Goal: Task Accomplishment & Management: Use online tool/utility

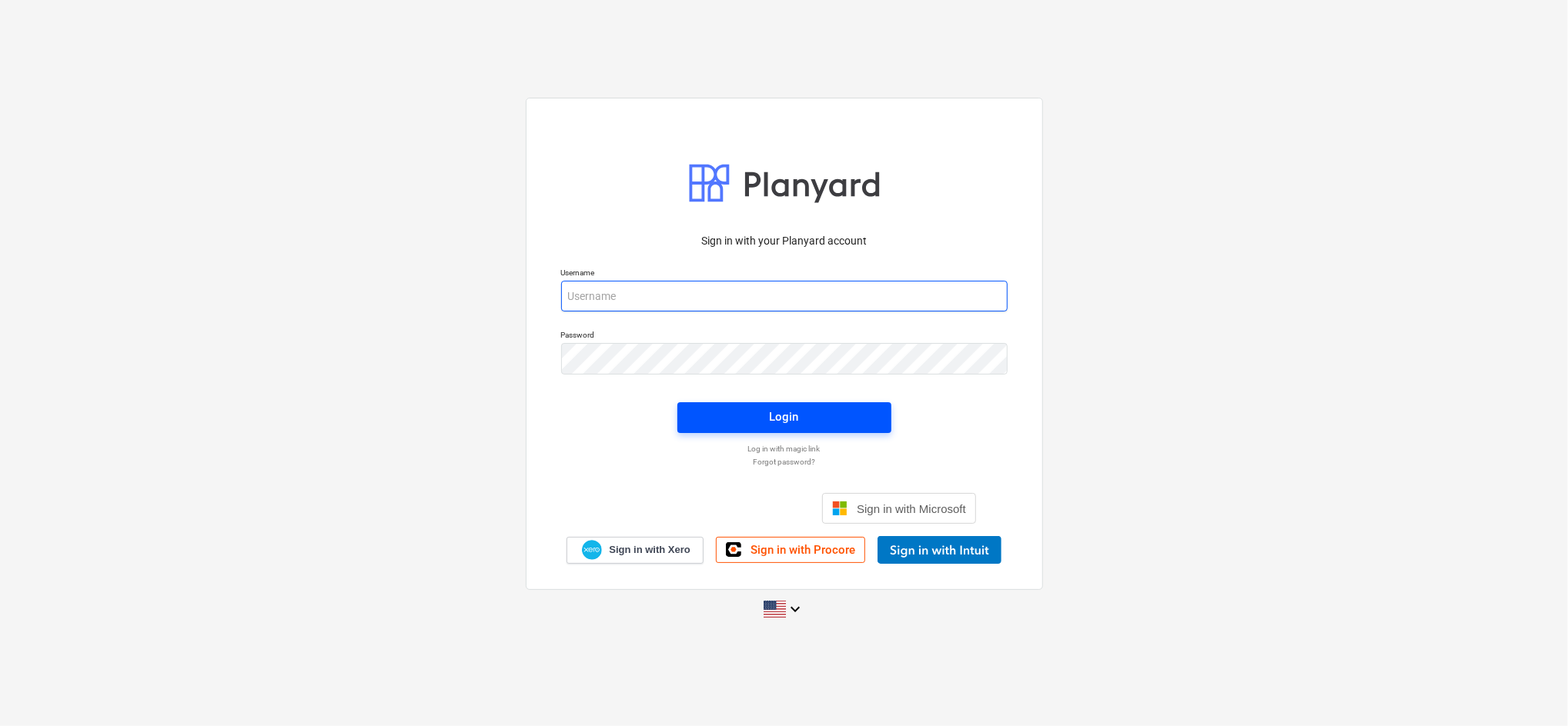
type input "[EMAIL_ADDRESS][DOMAIN_NAME]"
click at [761, 421] on span "Login" at bounding box center [784, 417] width 177 height 20
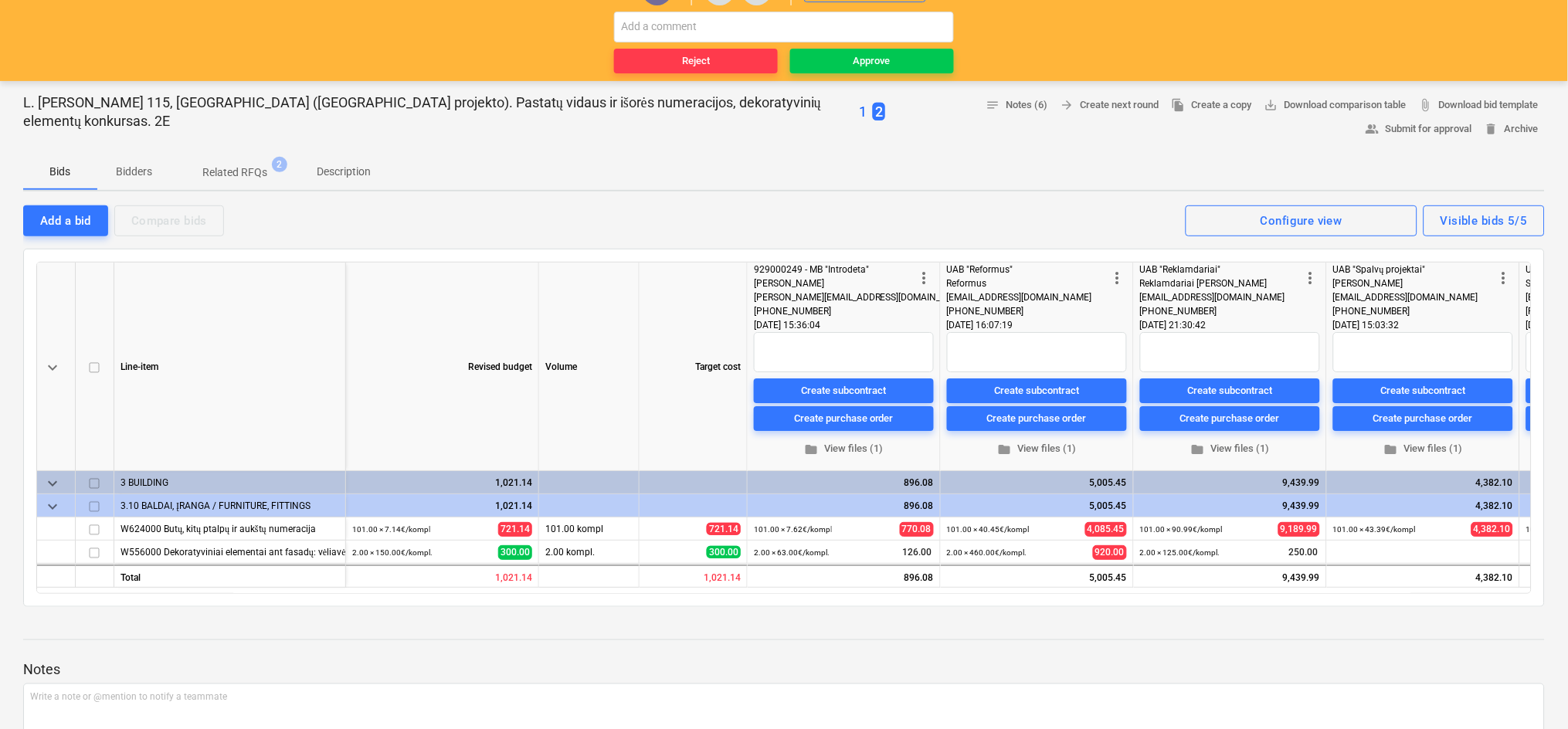
scroll to position [102, 0]
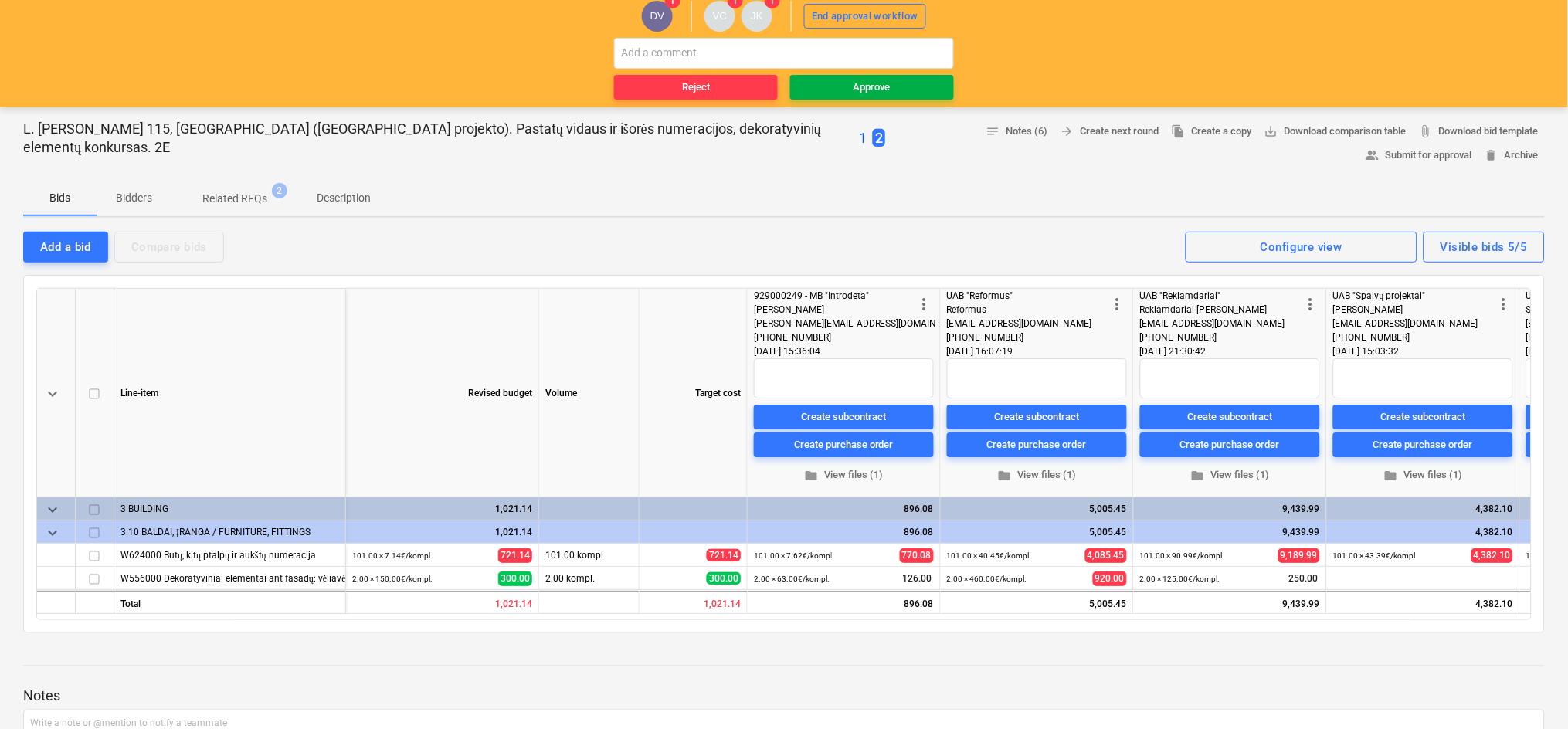
click at [915, 80] on span "Approve" at bounding box center [872, 87] width 151 height 18
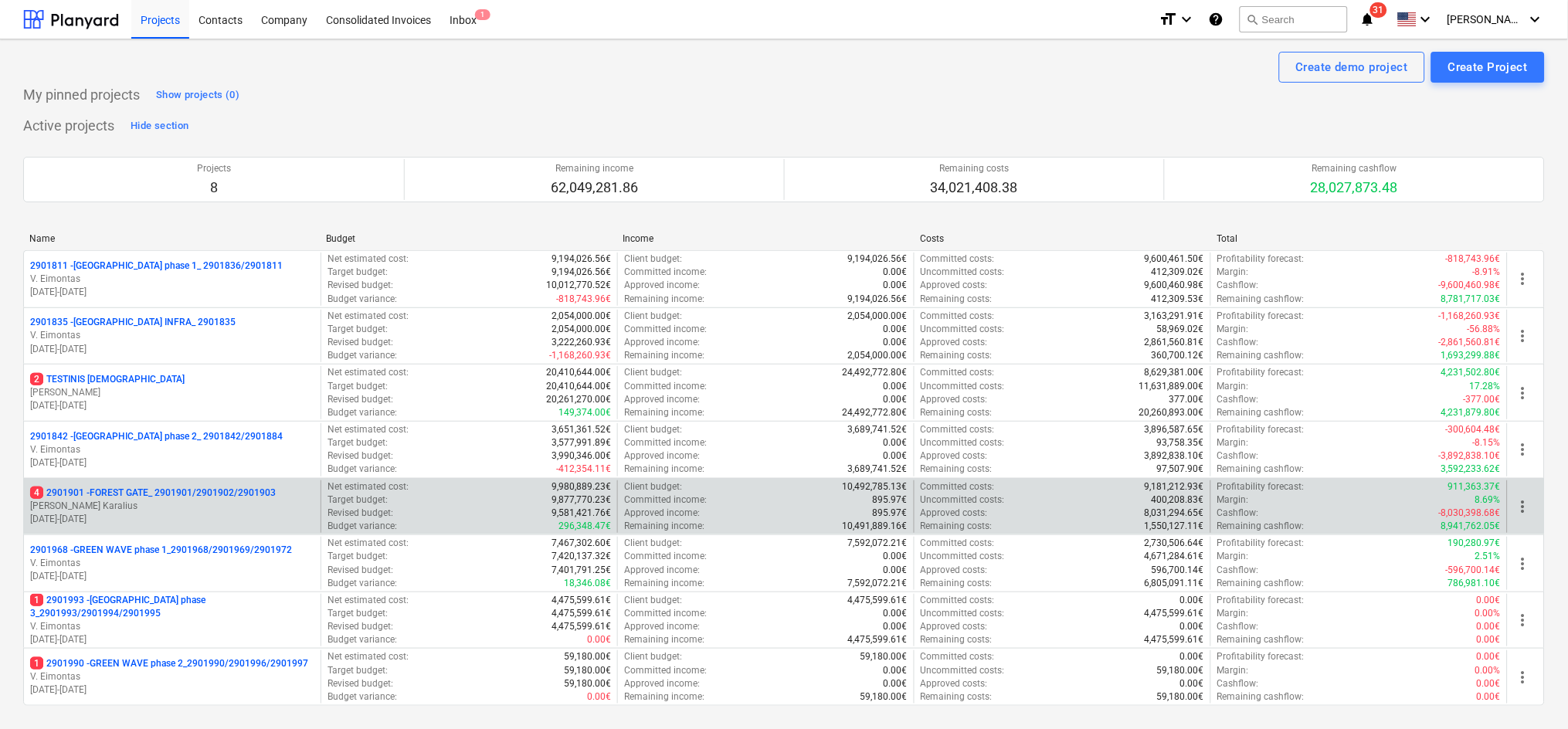
click at [212, 496] on p "4 2901901 - FOREST GATE_ 2901901/2901902/2901903" at bounding box center [153, 493] width 246 height 13
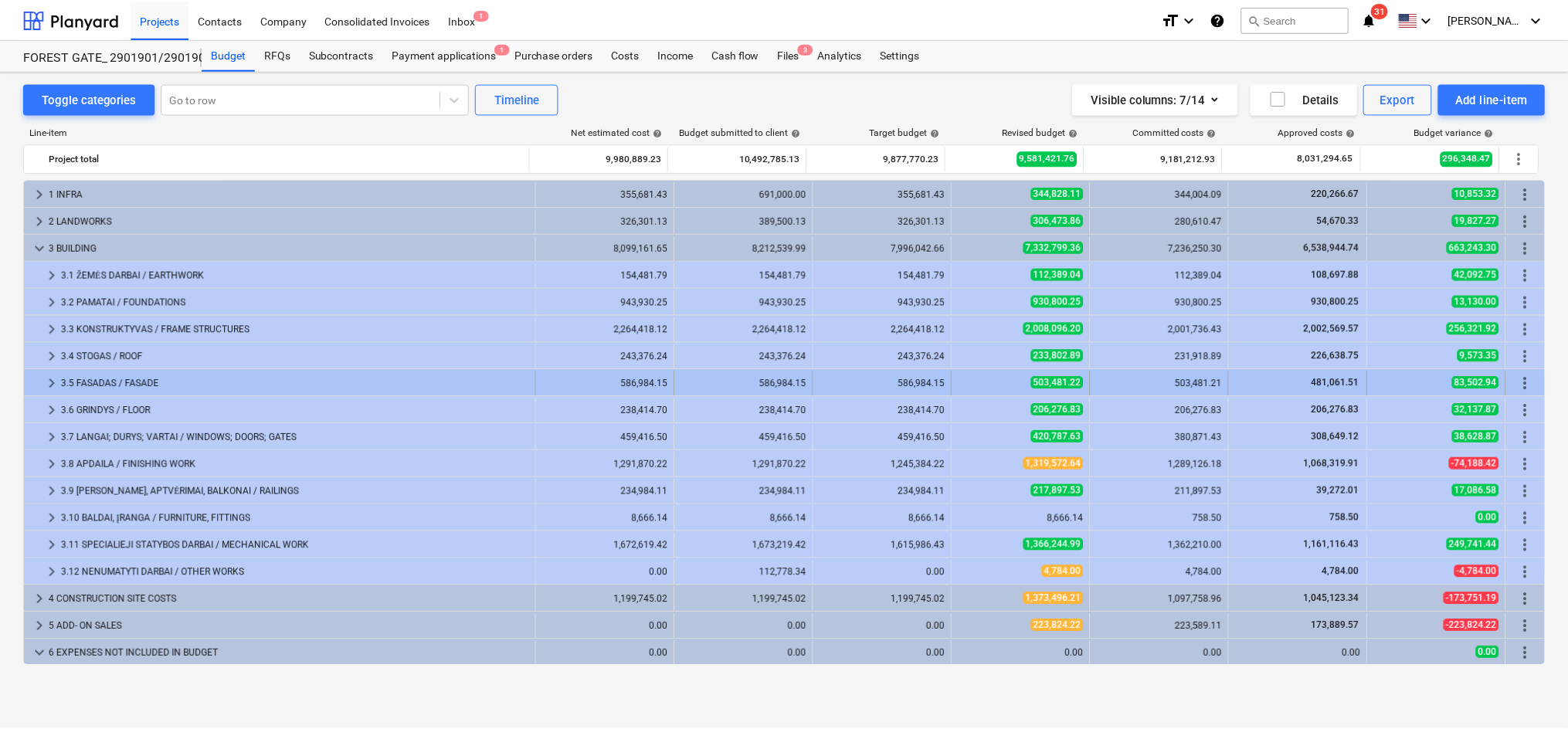
scroll to position [136, 0]
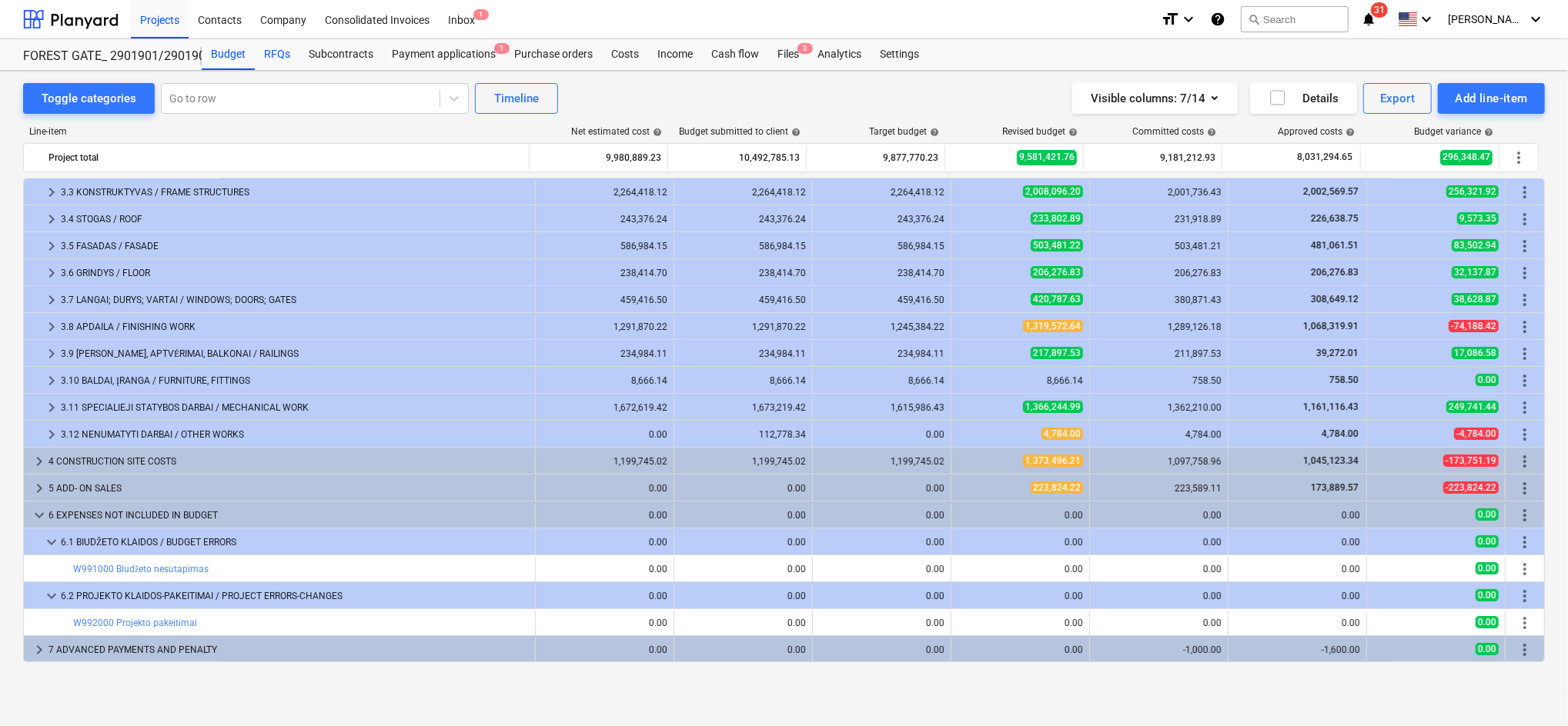
click at [275, 48] on div "RFQs" at bounding box center [277, 54] width 44 height 31
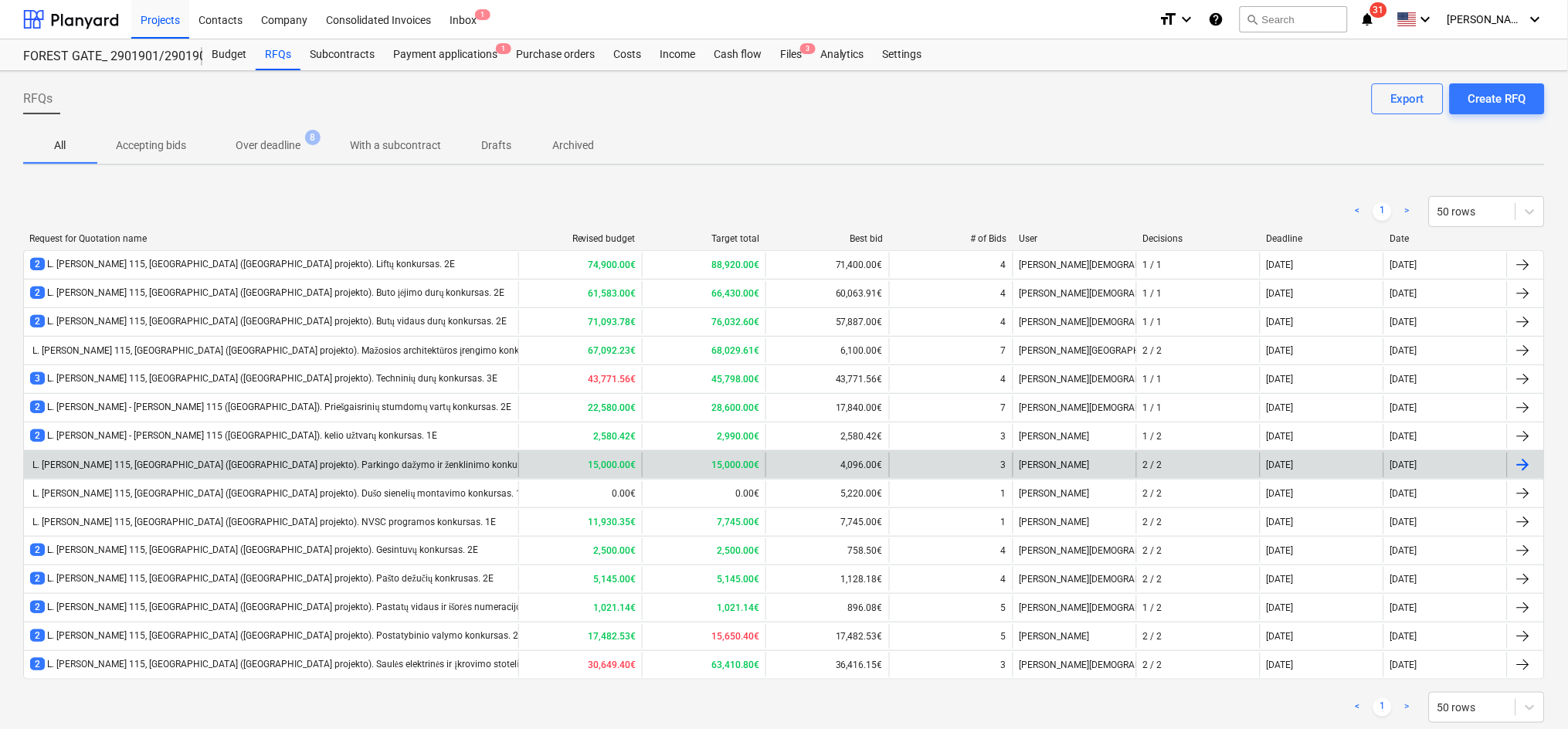
scroll to position [37, 0]
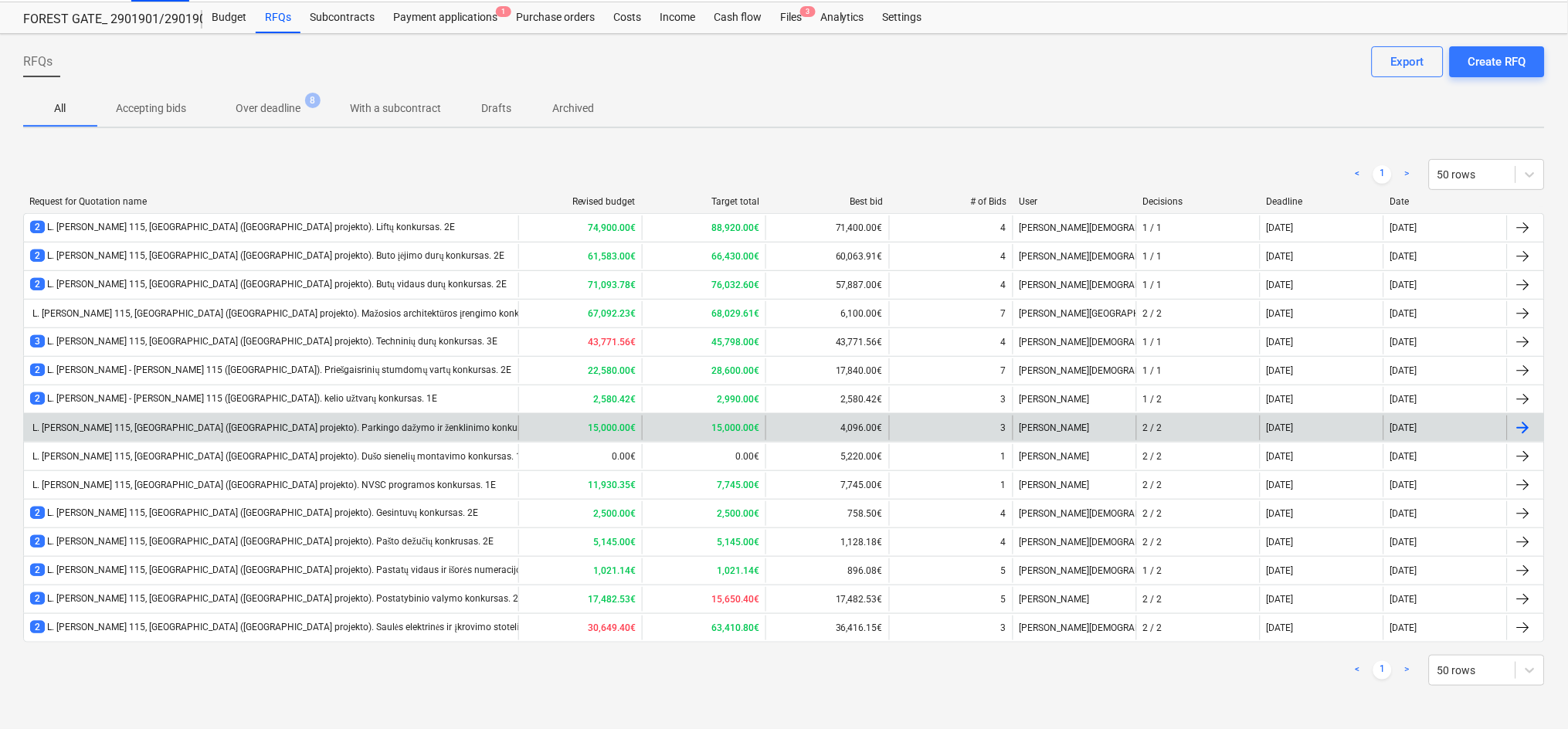
click at [224, 431] on div "L. Baliukevičiaus Dzūko g. 115, Vilnius (Forest Gate projekto). Parkingo dažymo…" at bounding box center [290, 428] width 521 height 12
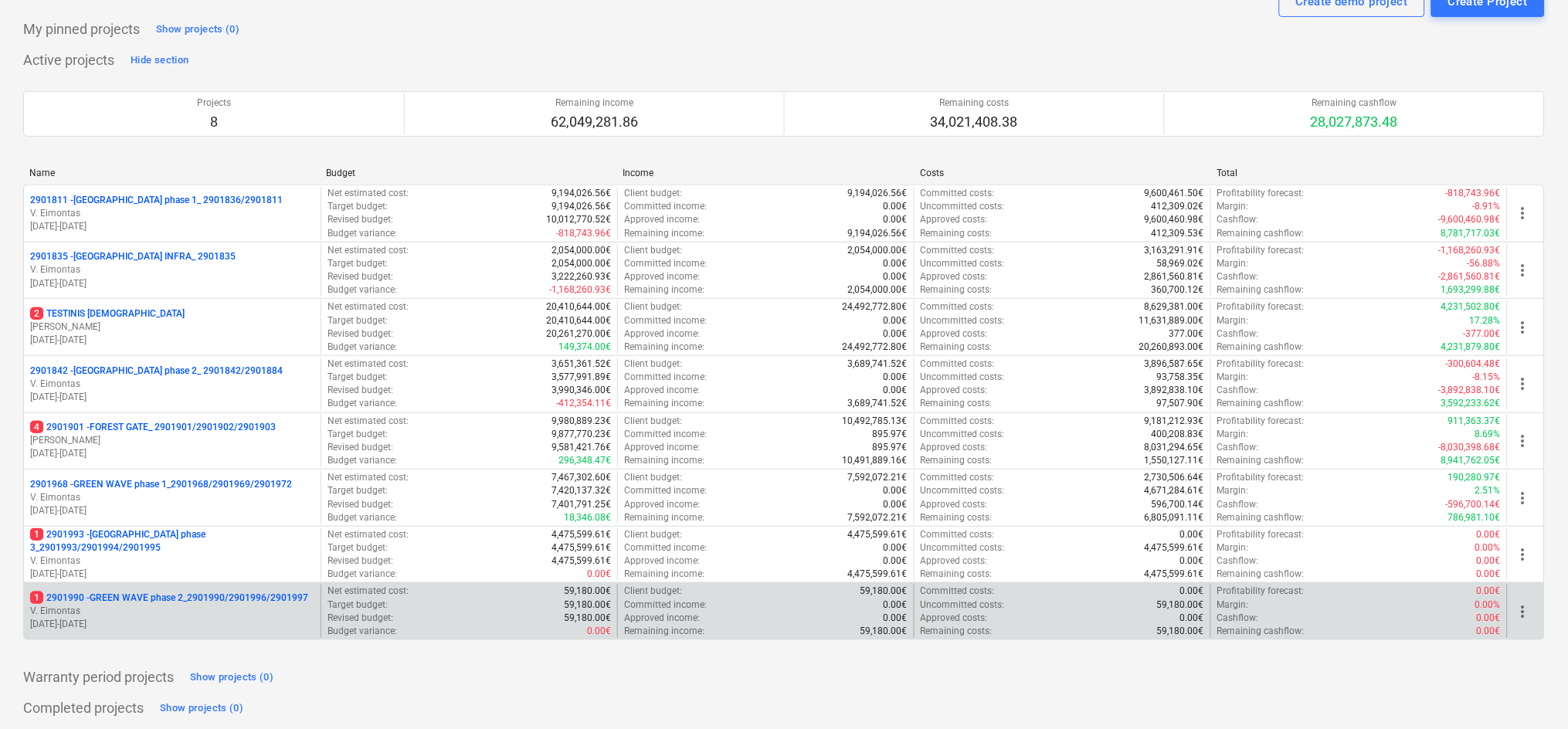
scroll to position [102, 0]
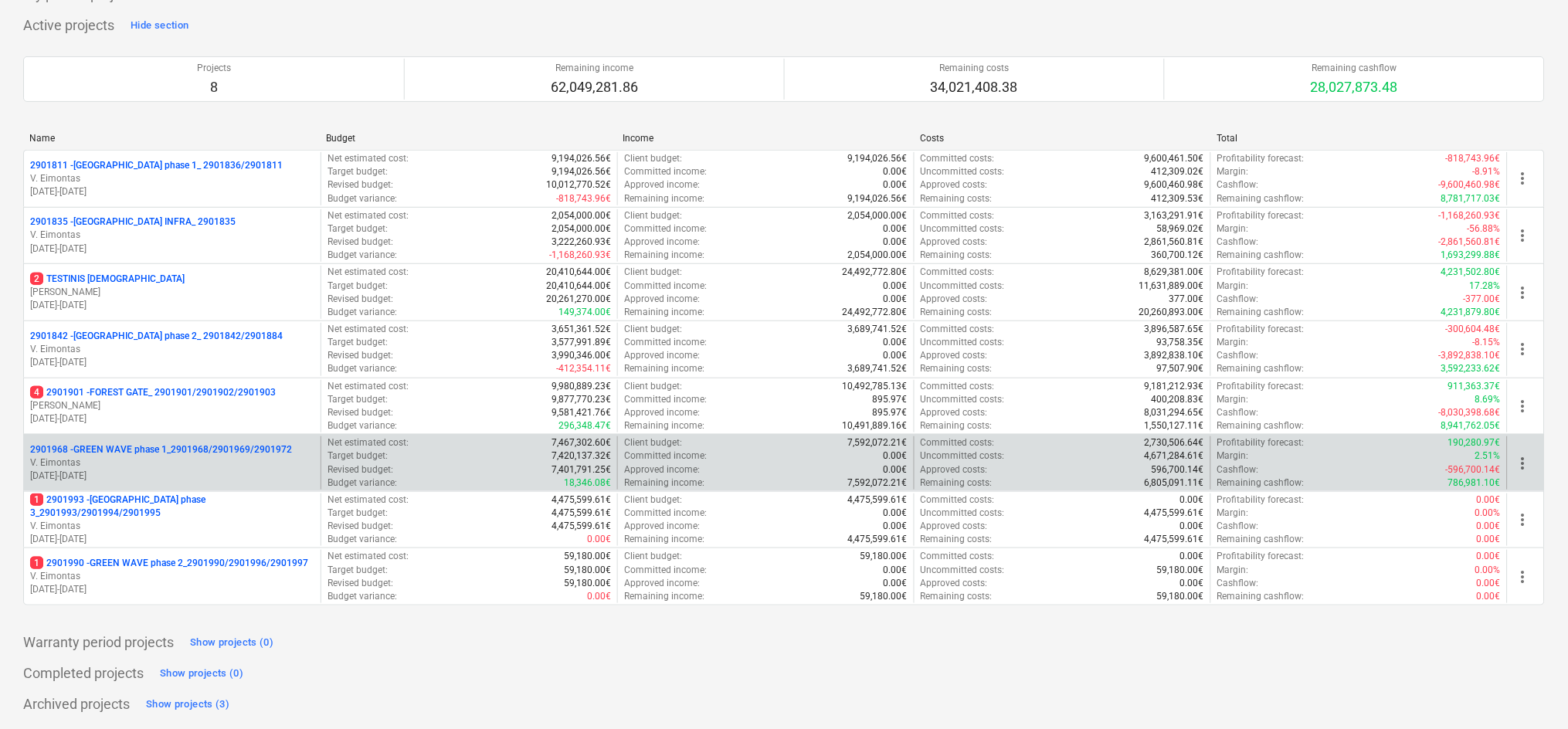
click at [242, 455] on p "2901968 - GREEN WAVE phase 1_2901968/2901969/2901972" at bounding box center [161, 450] width 262 height 13
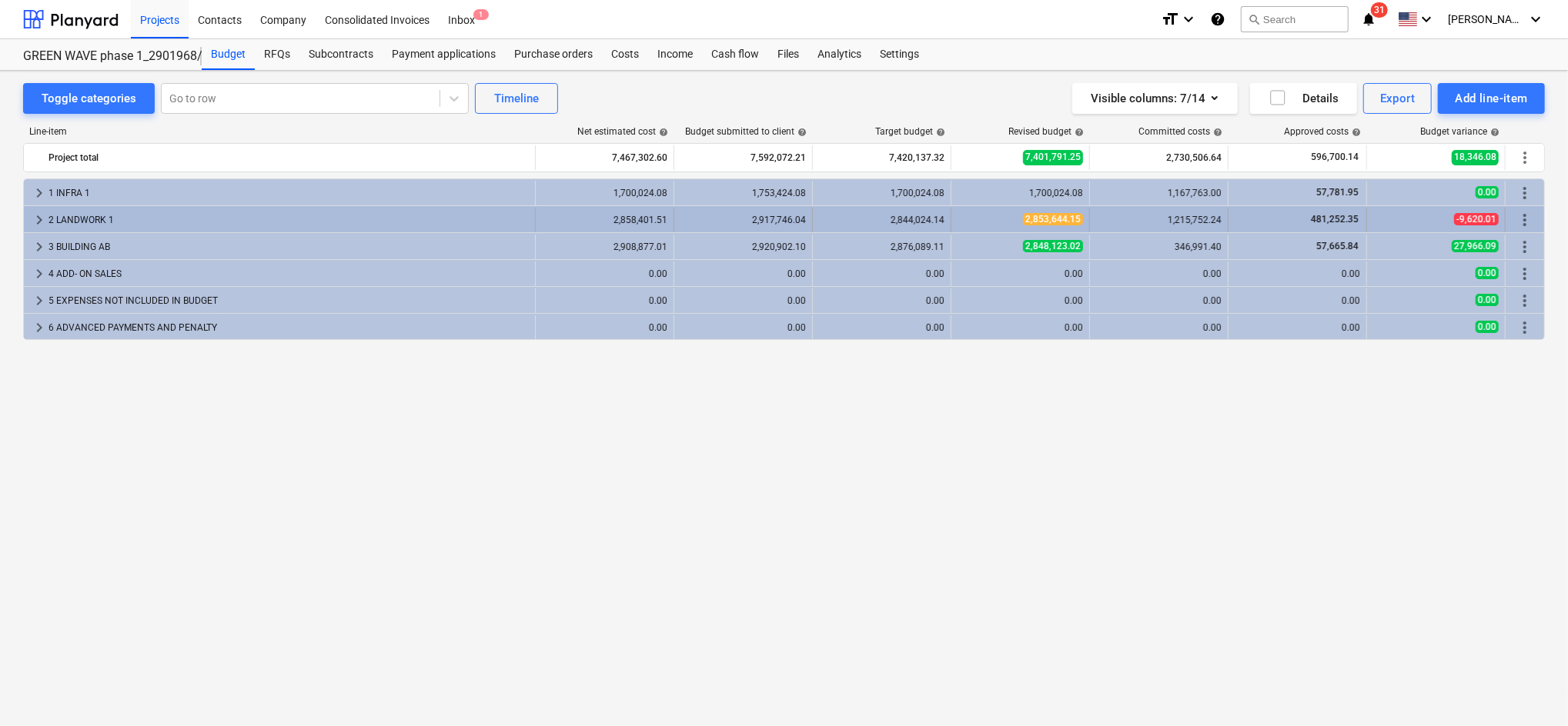
click at [35, 219] on span "keyboard_arrow_right" at bounding box center [39, 220] width 19 height 19
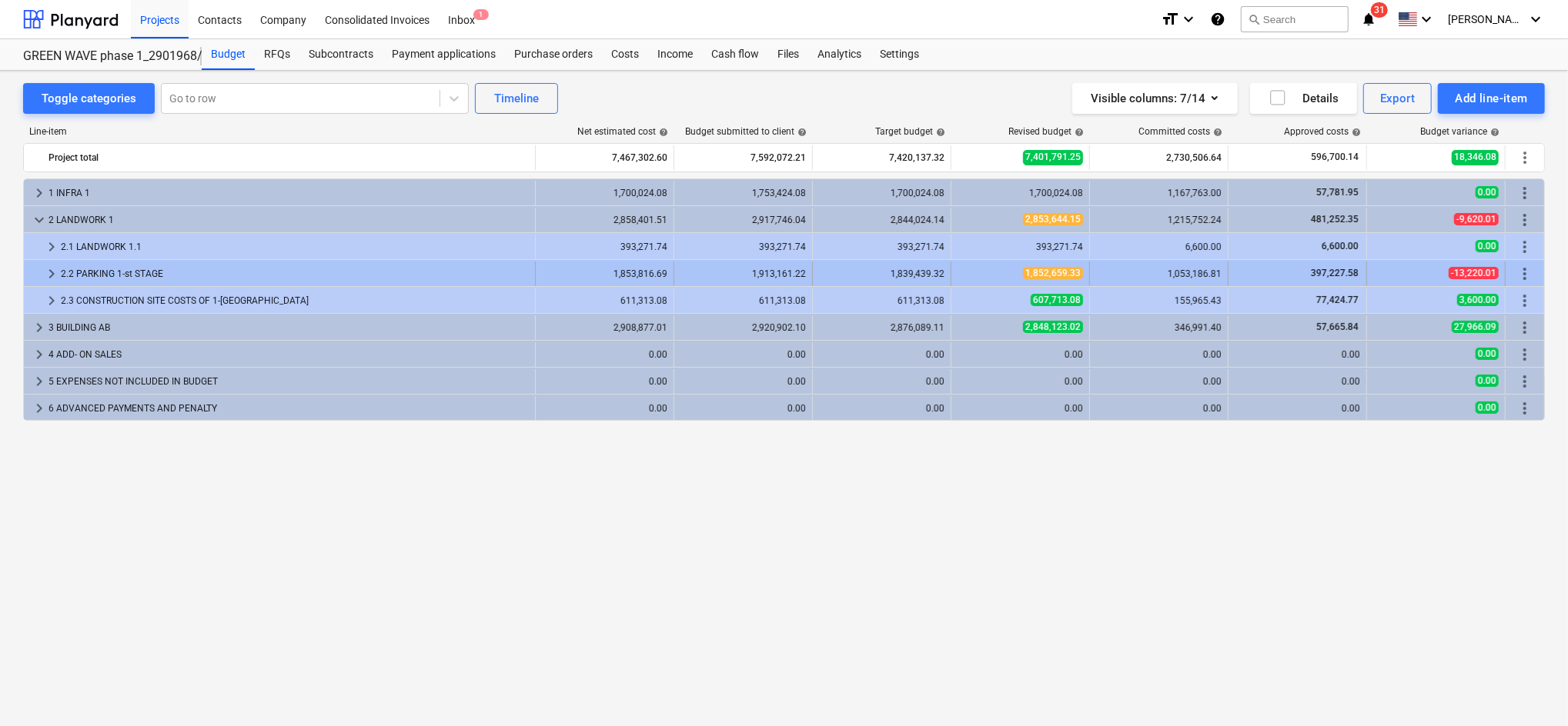
click at [68, 276] on div "2.2 PARKING 1-st STAGE" at bounding box center [294, 274] width 468 height 25
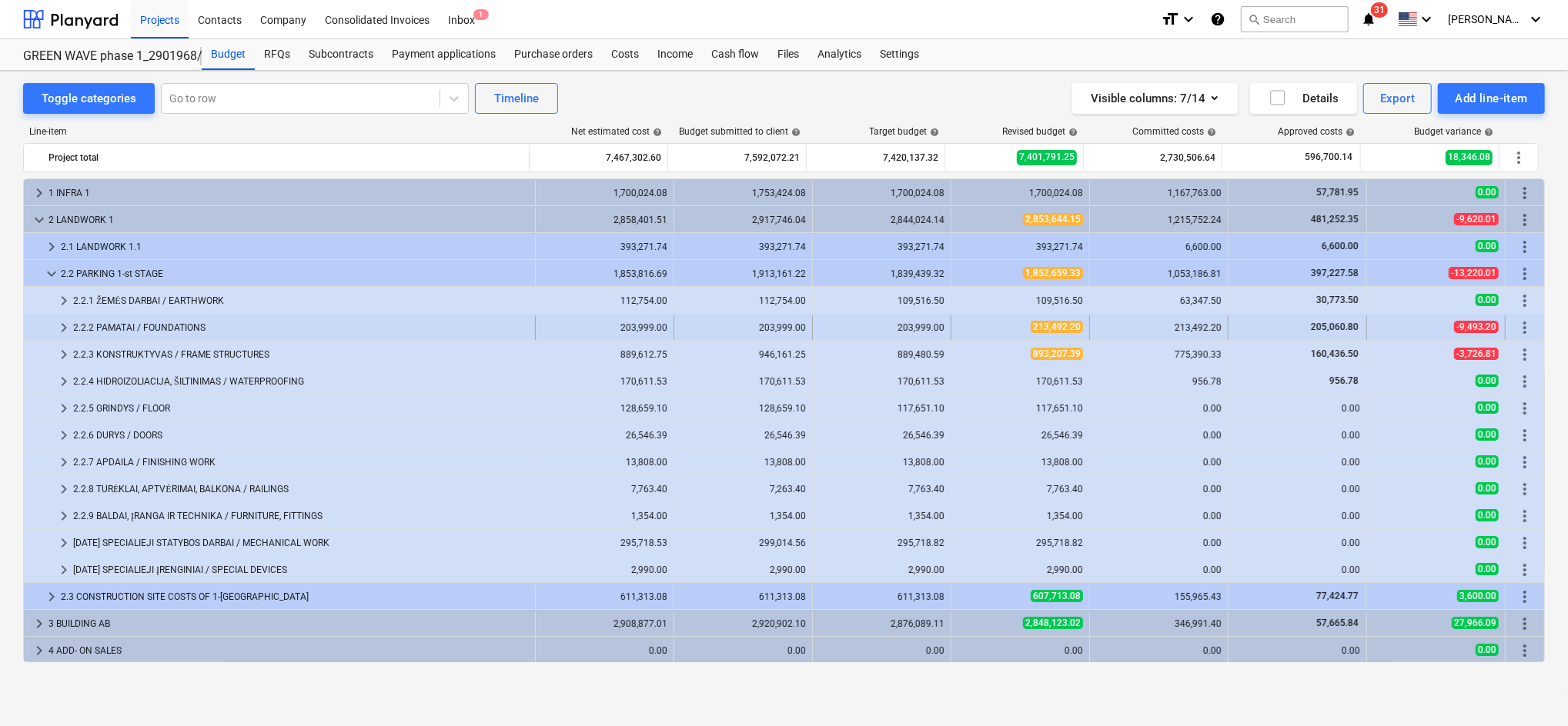
click at [57, 330] on span "keyboard_arrow_right" at bounding box center [64, 327] width 19 height 19
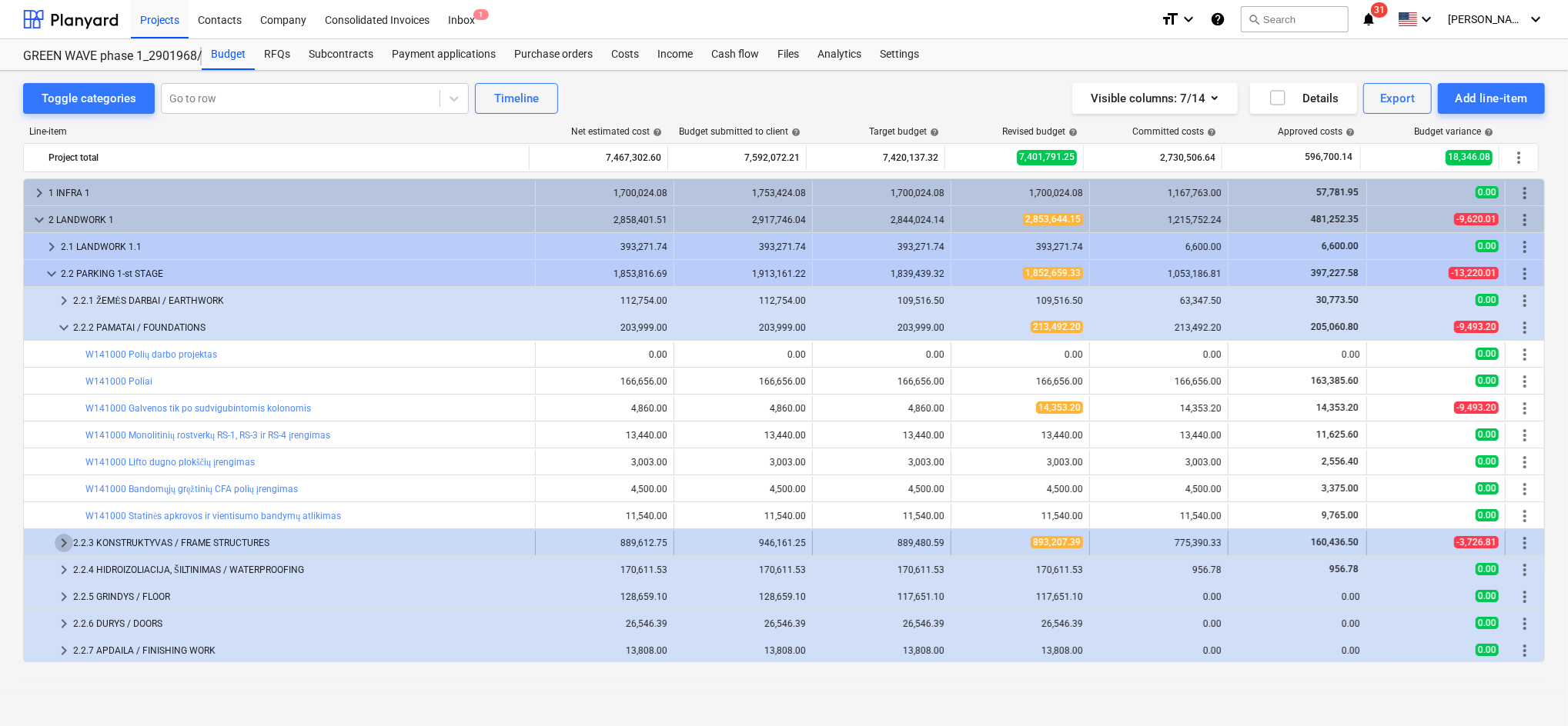
click at [55, 540] on span "keyboard_arrow_right" at bounding box center [64, 543] width 19 height 19
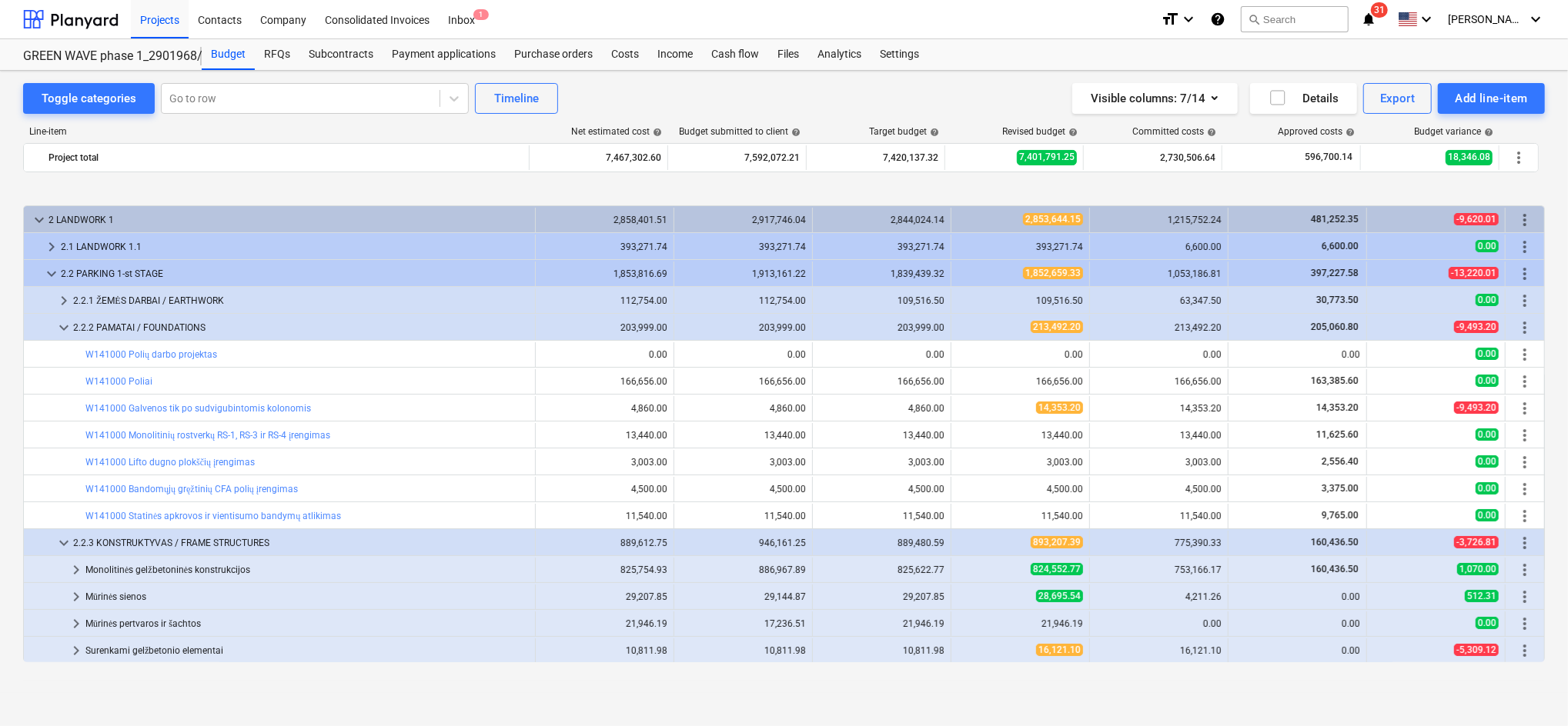
scroll to position [102, 0]
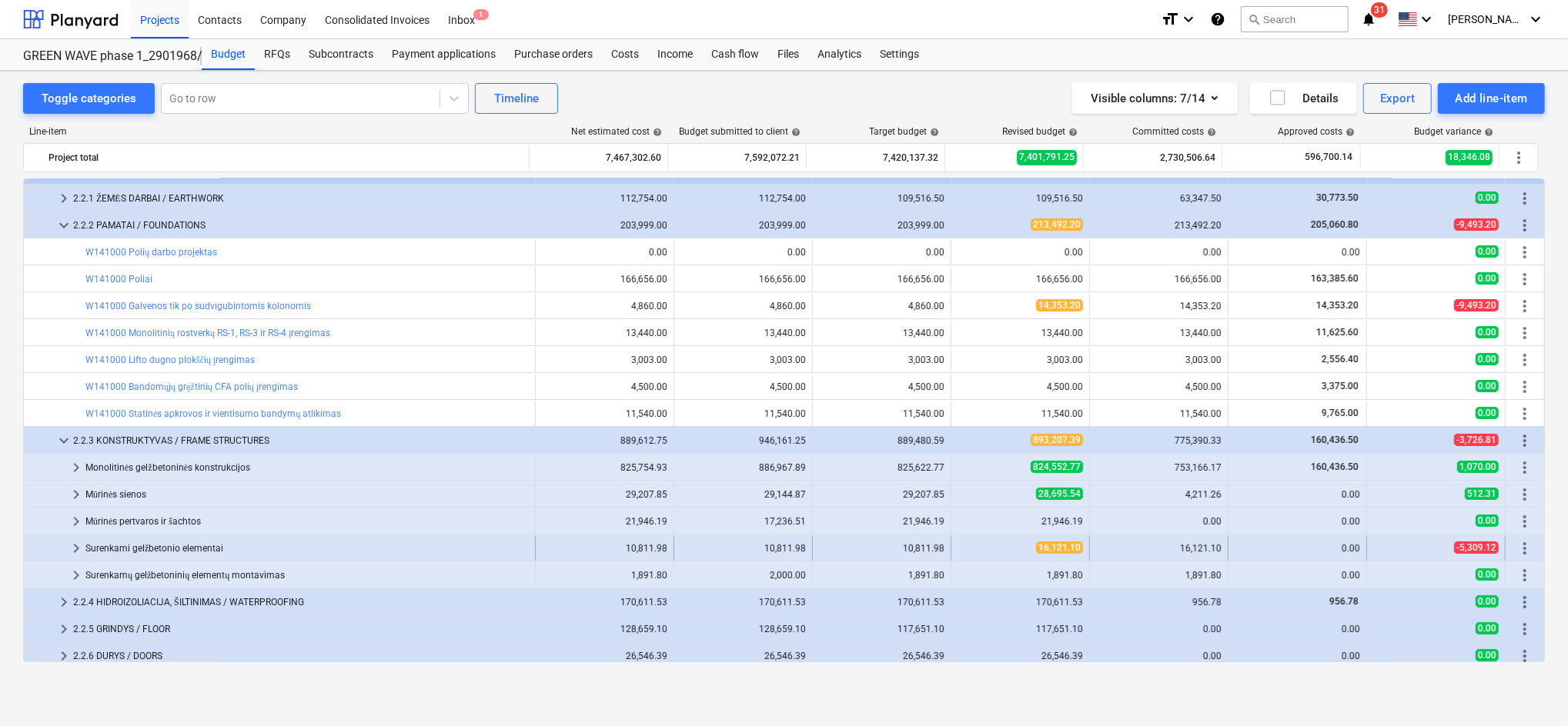
click at [70, 546] on span "keyboard_arrow_right" at bounding box center [75, 548] width 19 height 19
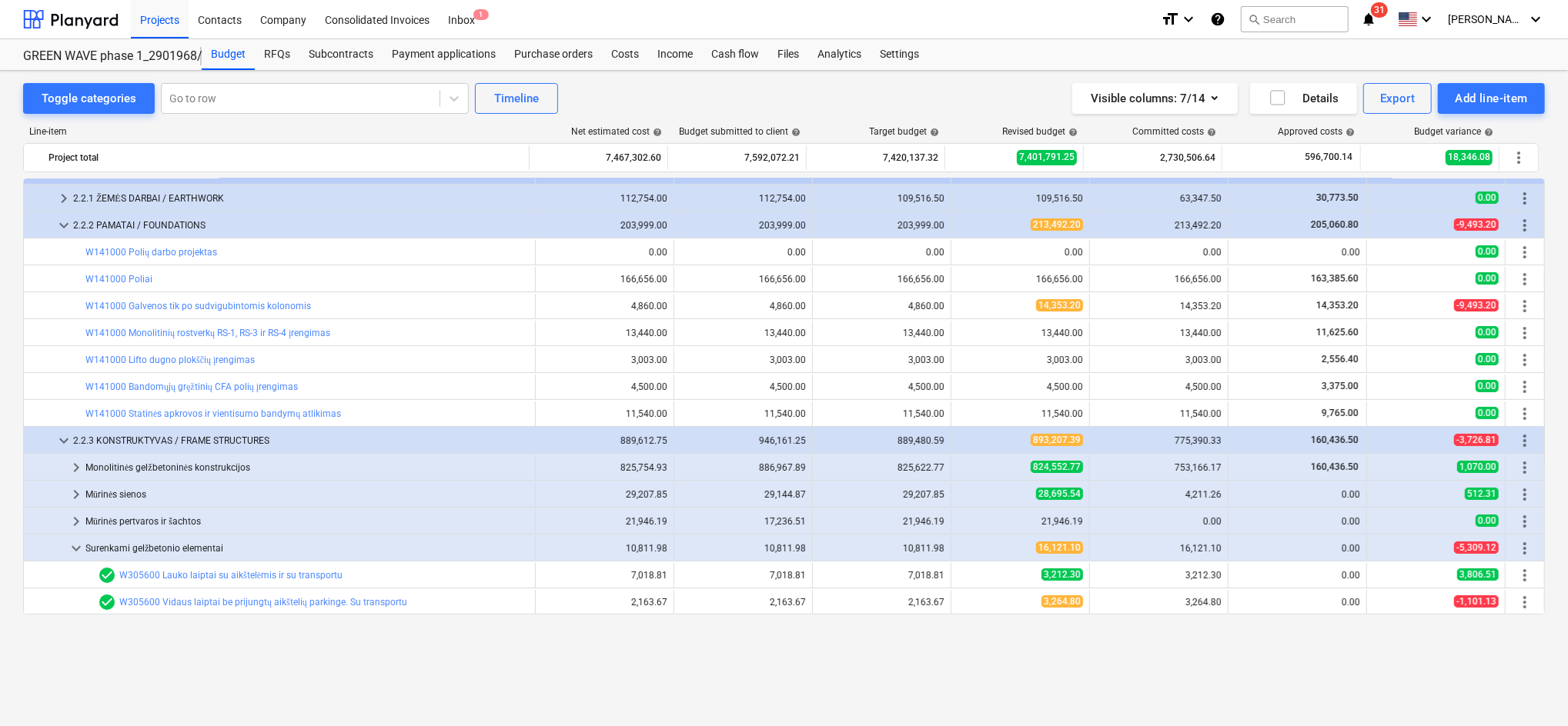
scroll to position [0, 0]
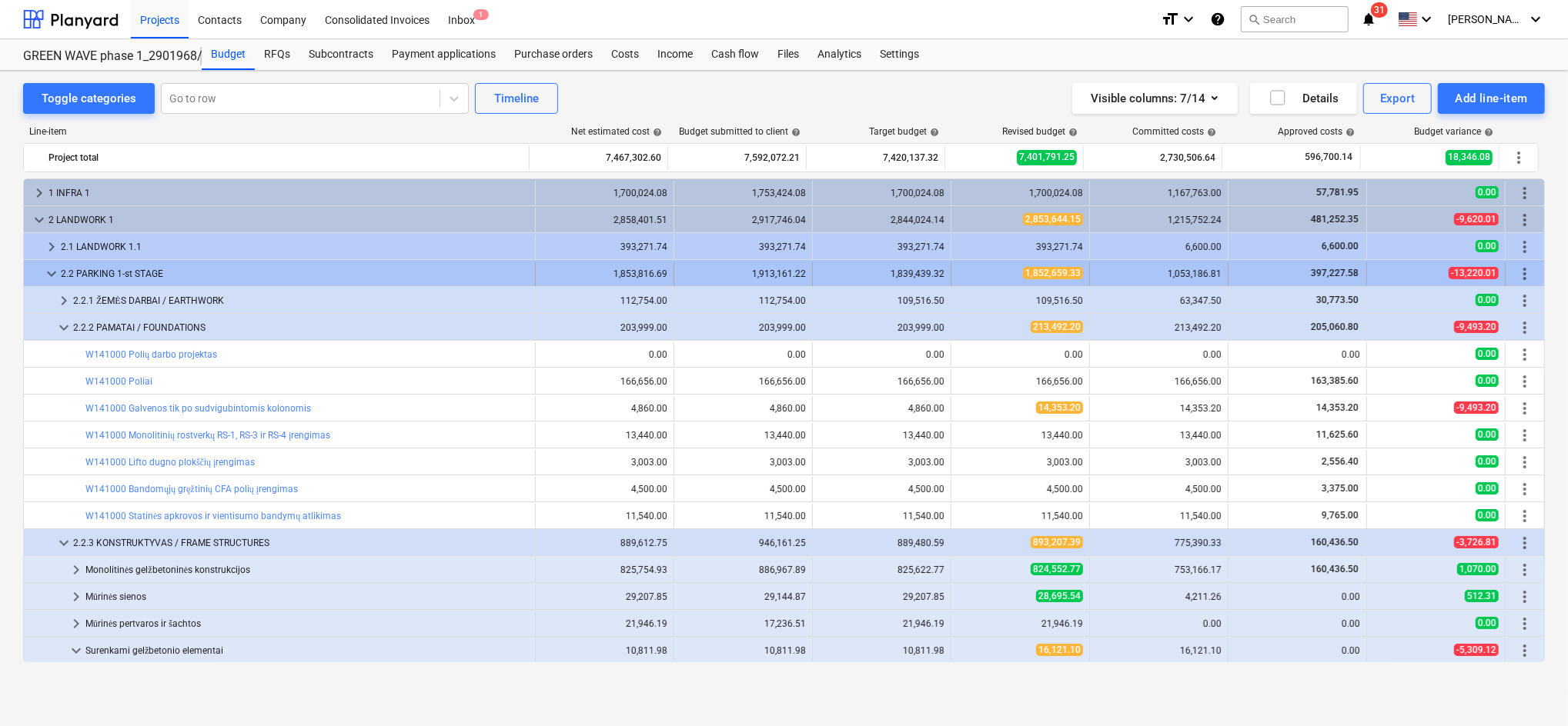
click at [55, 273] on span "keyboard_arrow_down" at bounding box center [51, 273] width 19 height 19
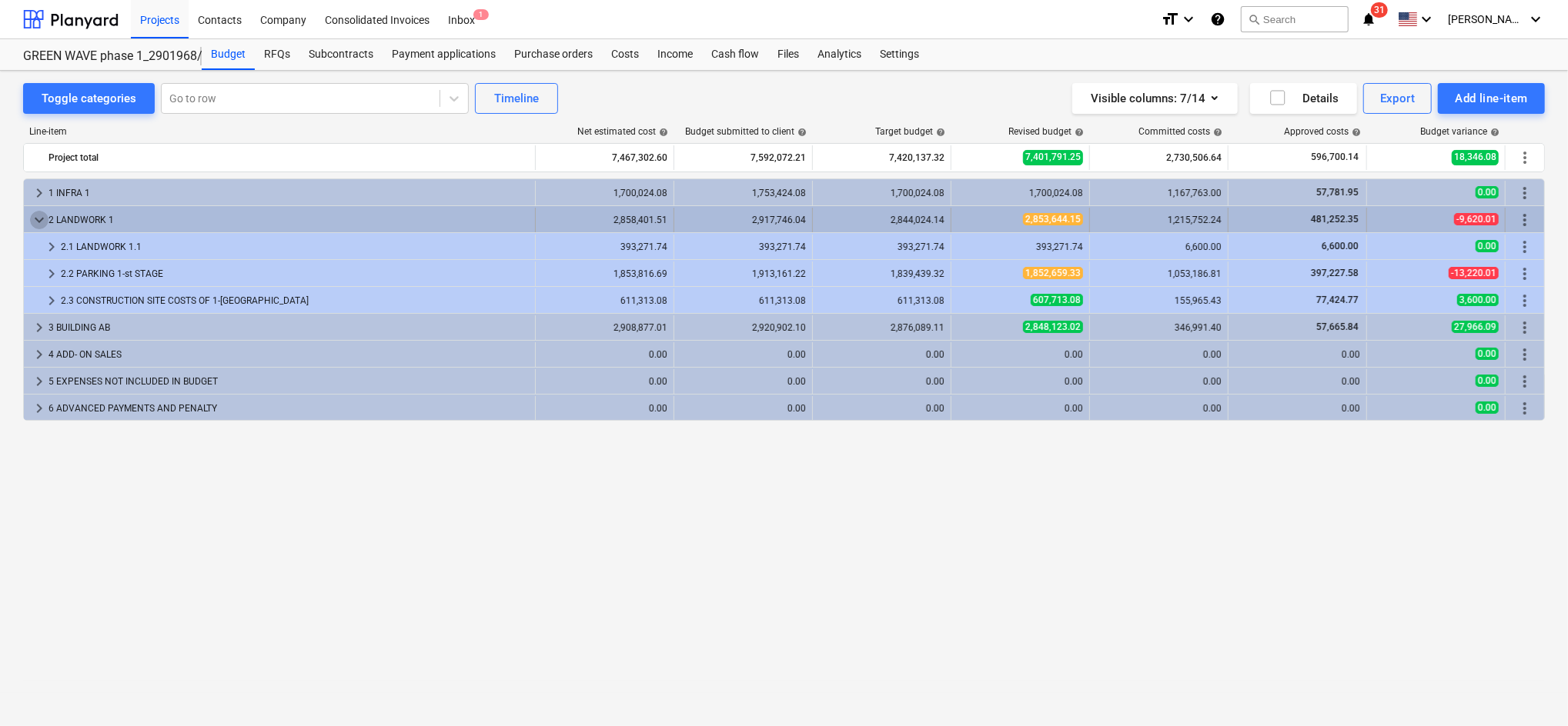
click at [44, 222] on span "keyboard_arrow_down" at bounding box center [39, 220] width 19 height 19
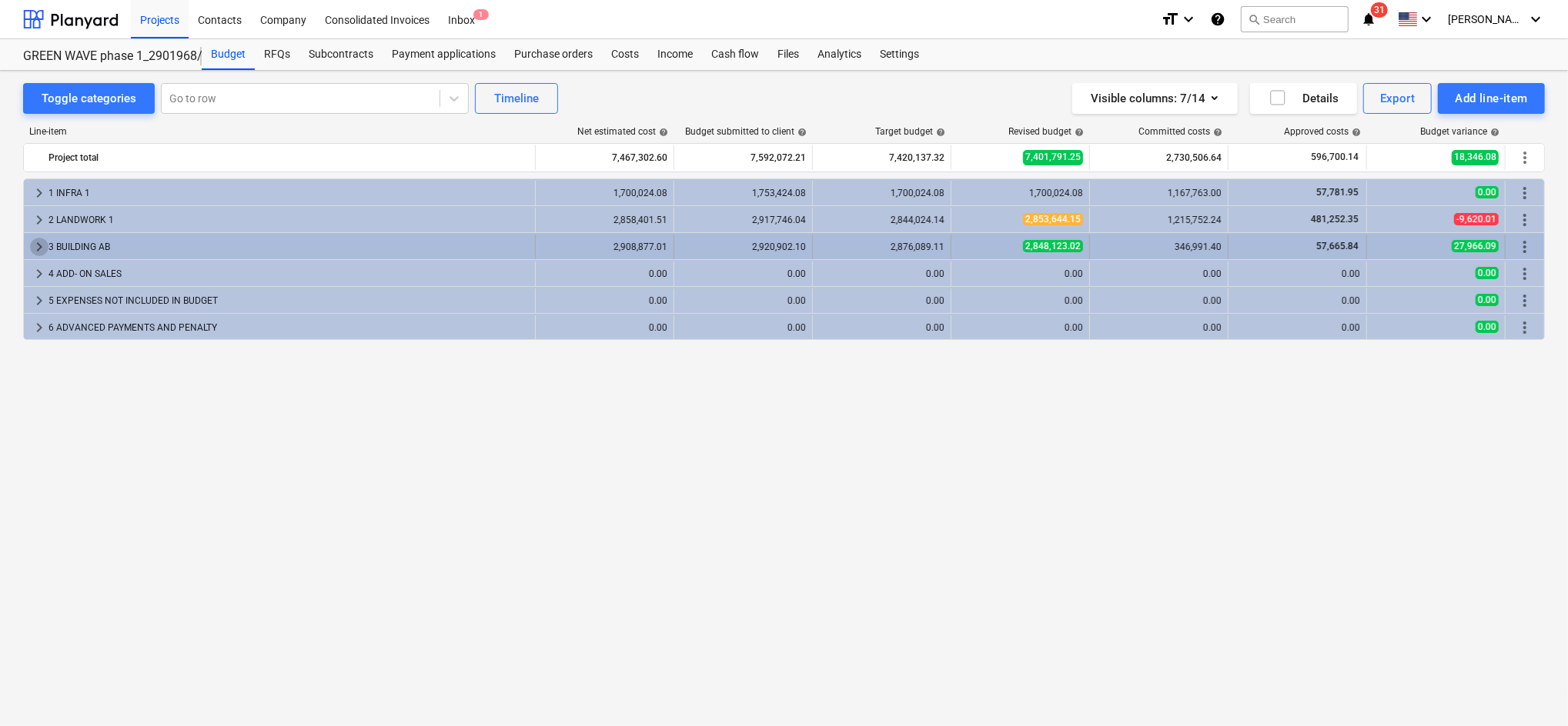
click at [37, 244] on span "keyboard_arrow_right" at bounding box center [39, 247] width 19 height 19
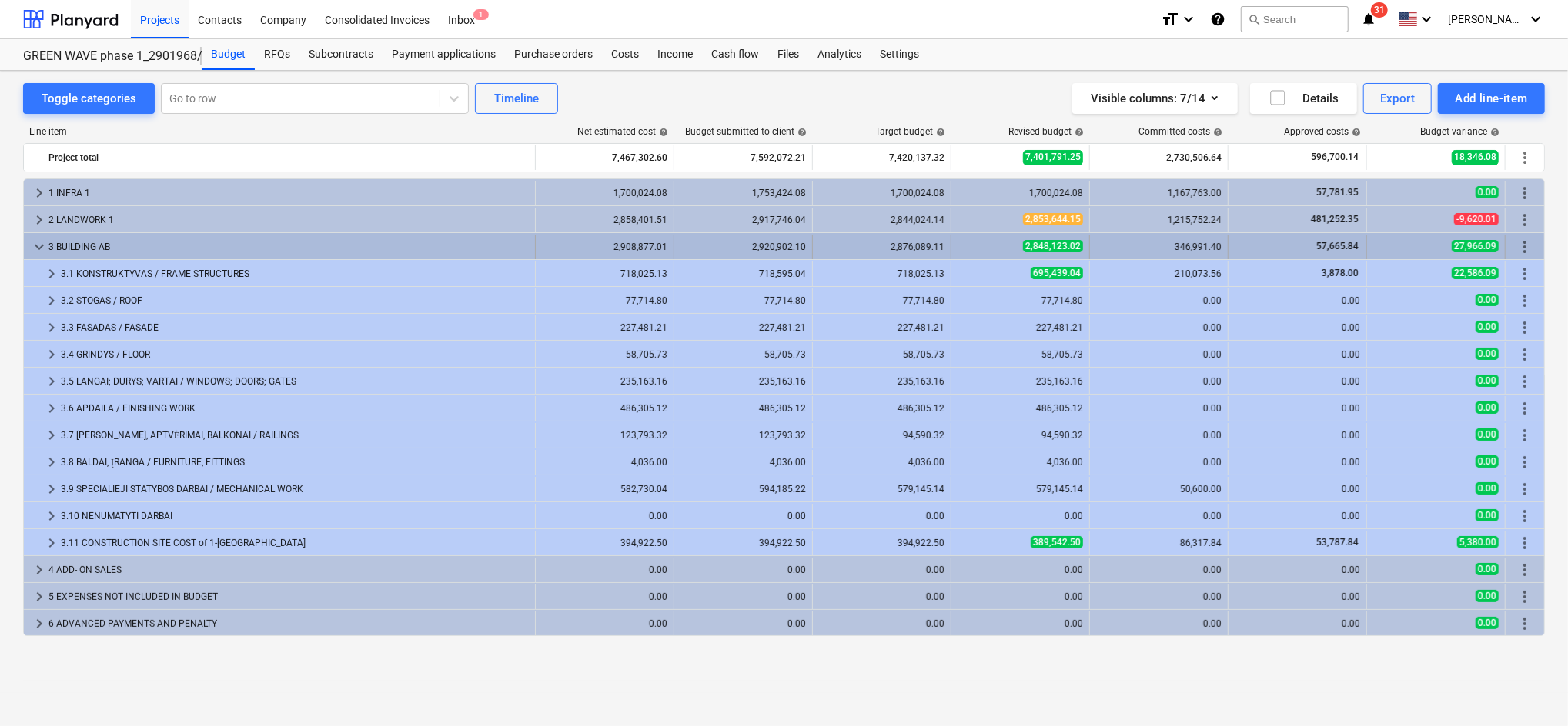
click at [37, 243] on span "keyboard_arrow_down" at bounding box center [39, 247] width 19 height 19
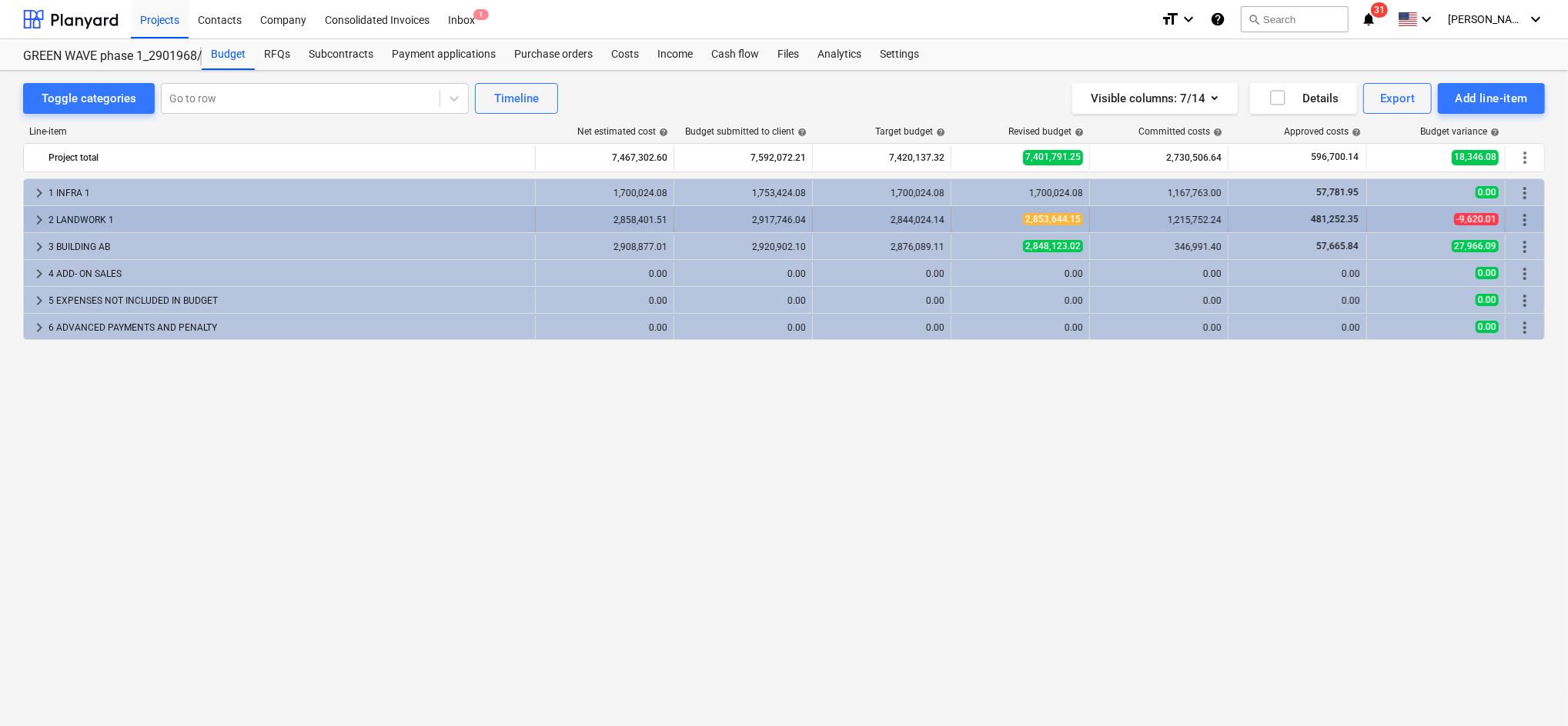
click at [45, 217] on span "keyboard_arrow_right" at bounding box center [39, 220] width 19 height 19
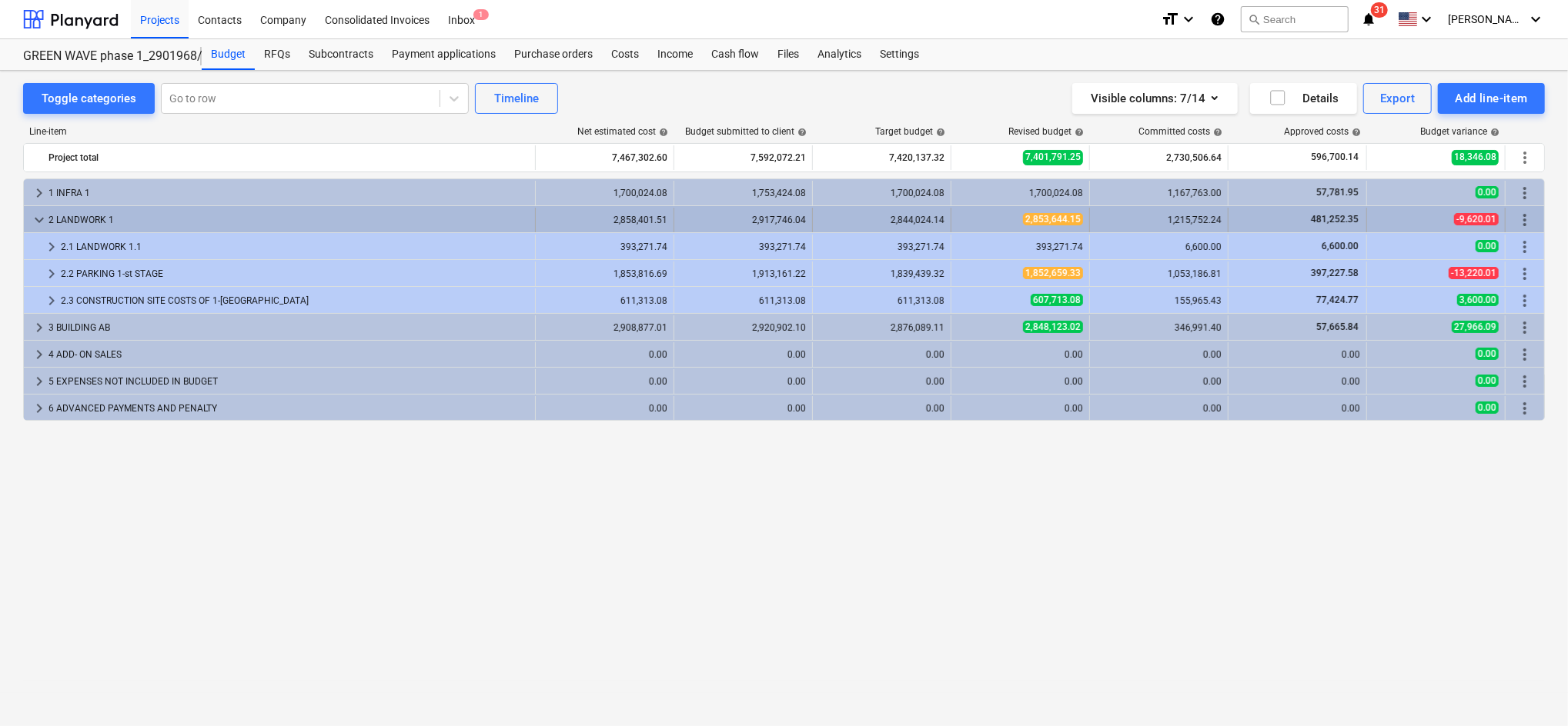
click at [44, 217] on span "keyboard_arrow_down" at bounding box center [39, 220] width 19 height 19
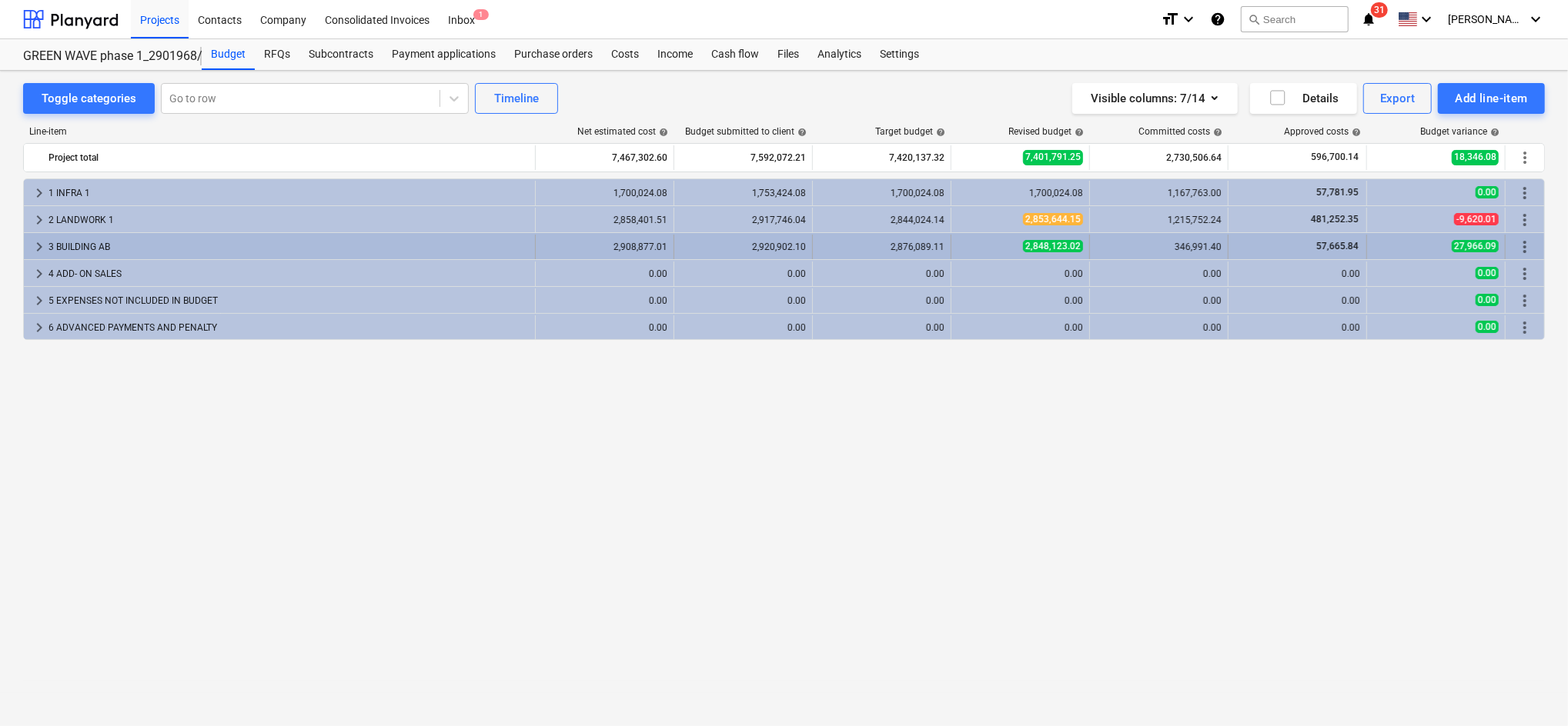
click at [44, 243] on span "keyboard_arrow_right" at bounding box center [39, 247] width 19 height 19
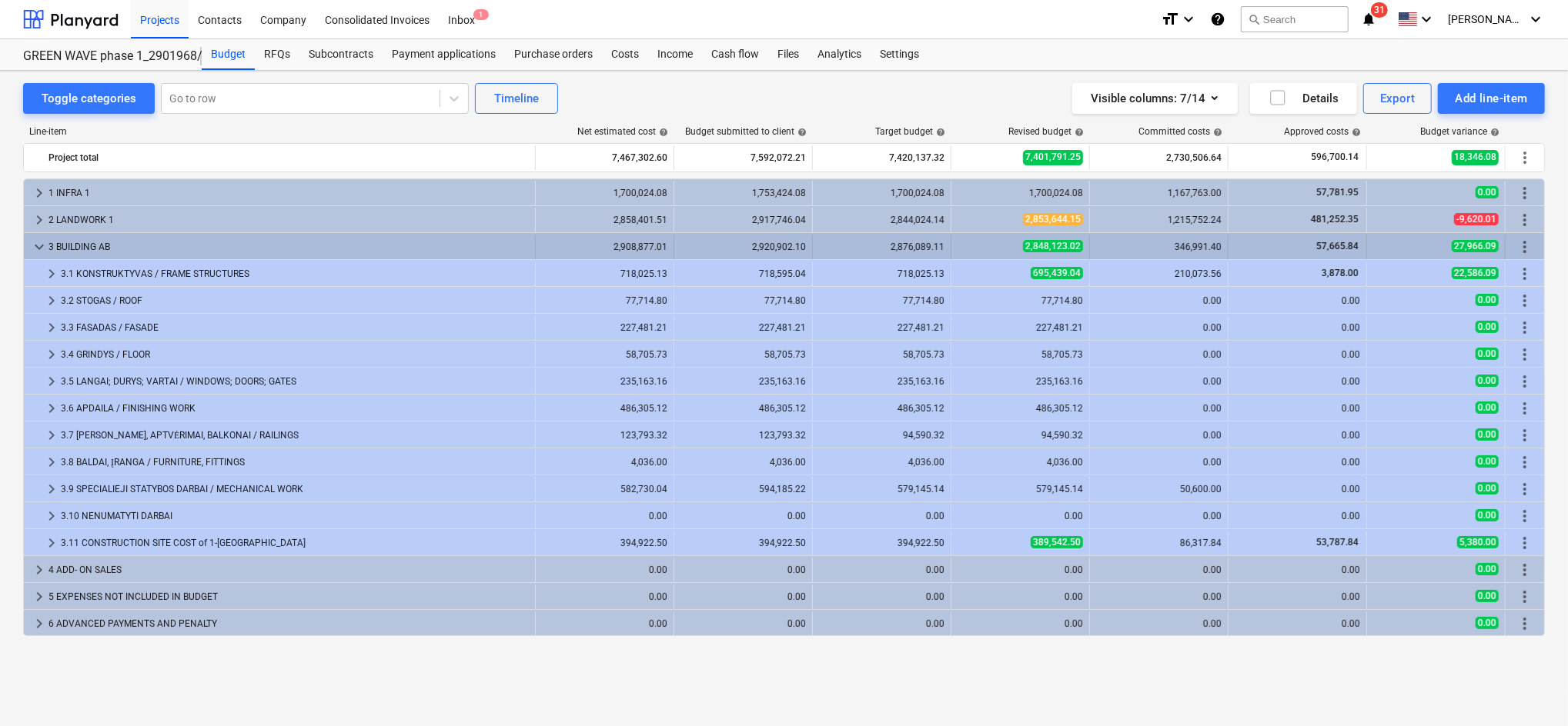
click at [35, 249] on span "keyboard_arrow_down" at bounding box center [39, 247] width 19 height 19
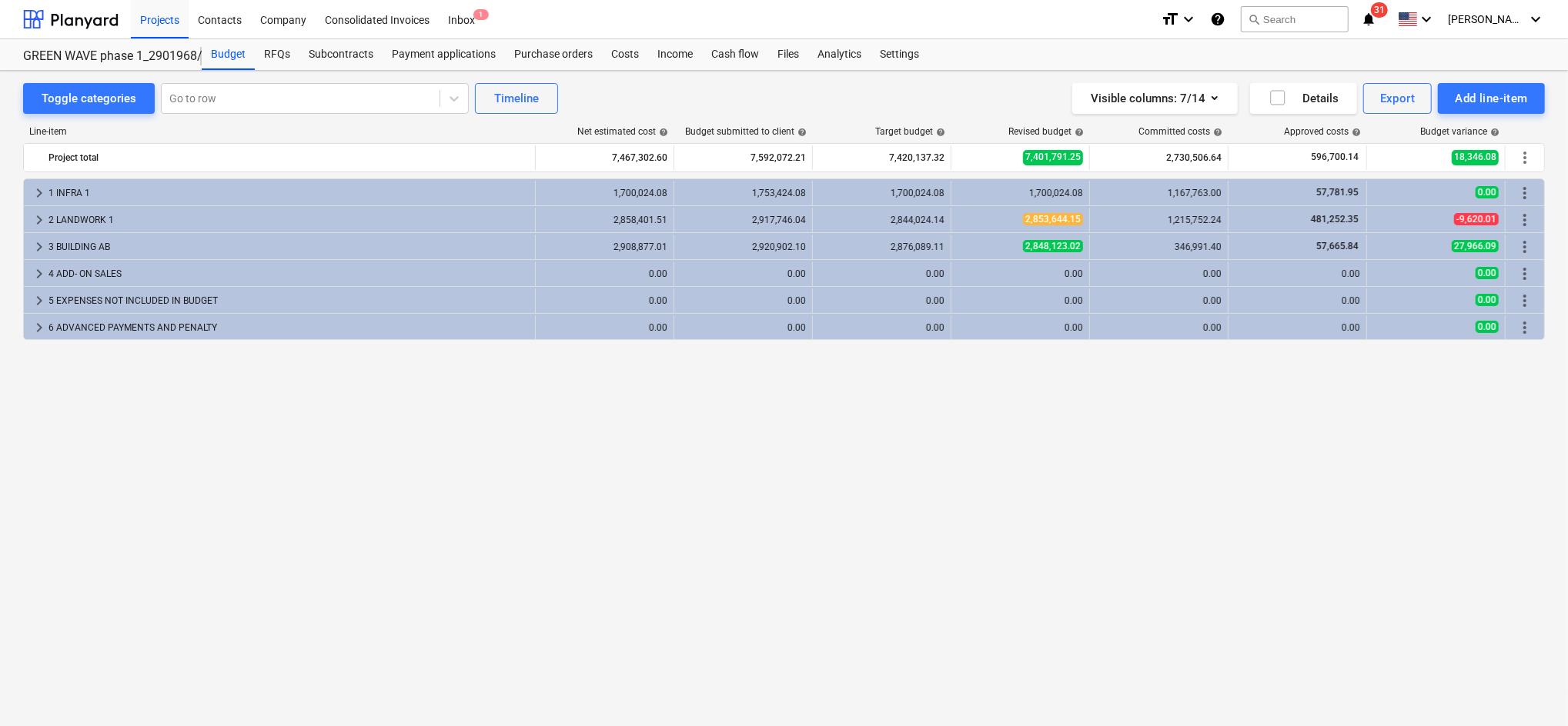
click at [35, 249] on span "keyboard_arrow_right" at bounding box center [39, 247] width 19 height 19
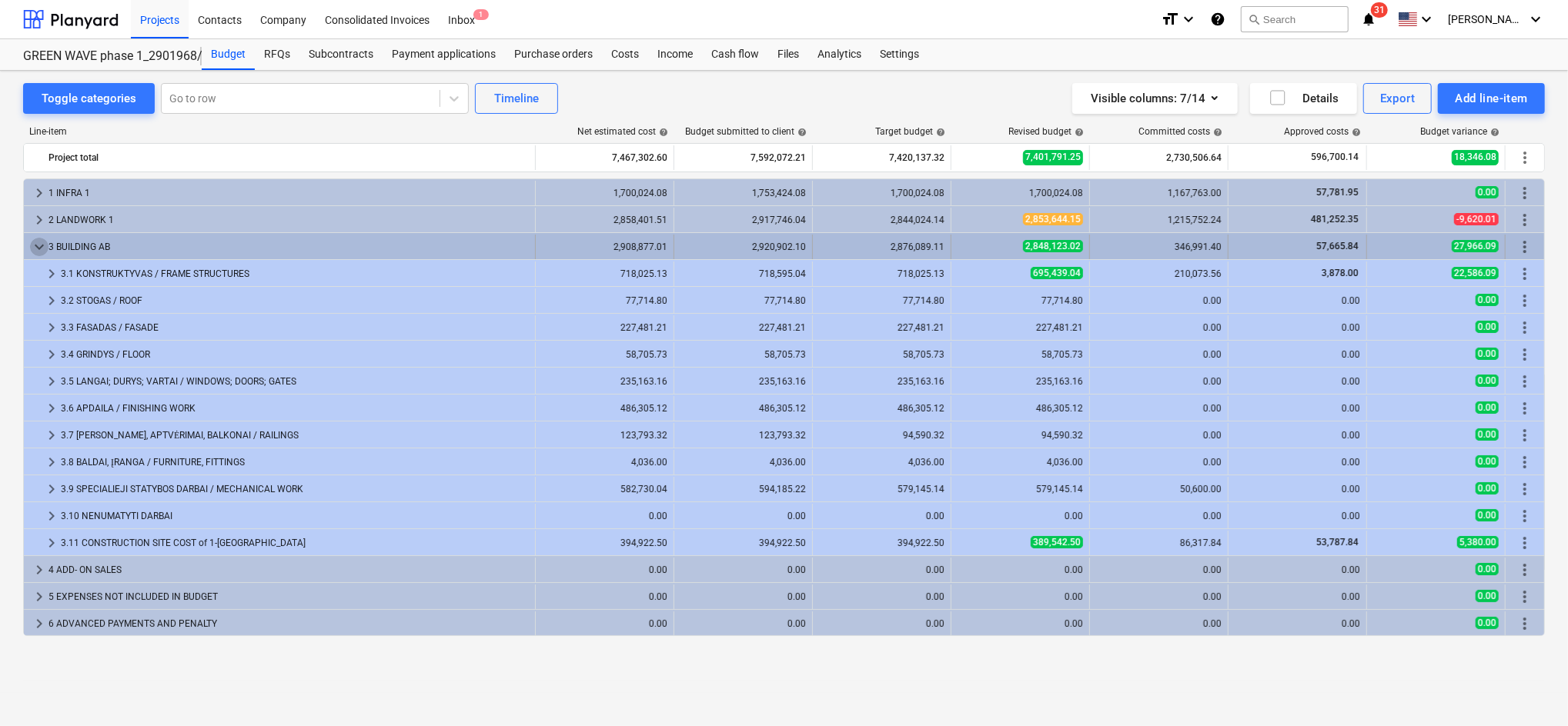
click at [34, 246] on span "keyboard_arrow_down" at bounding box center [39, 247] width 19 height 19
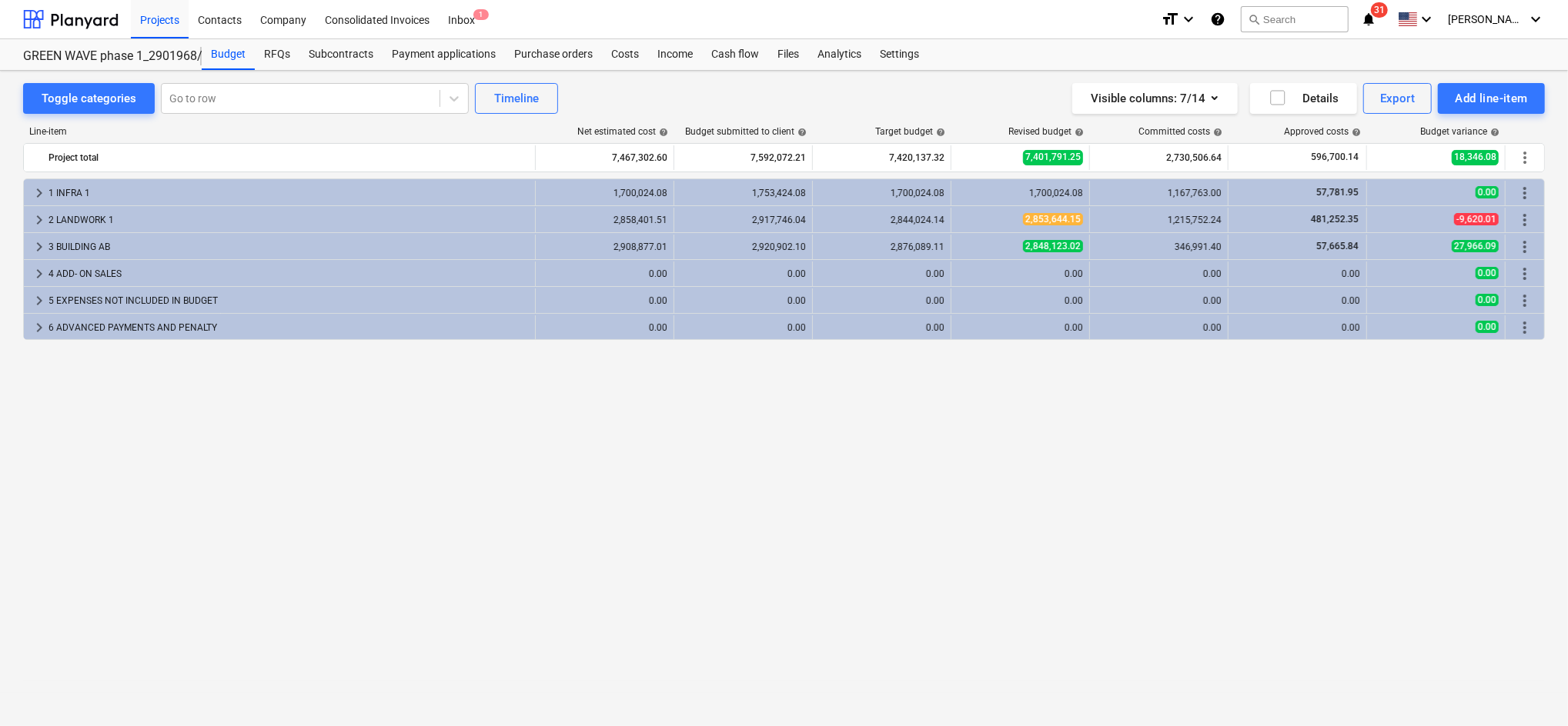
click at [557, 22] on div "Projects Contacts Company Consolidated Invoices Inbox 1" at bounding box center [639, 19] width 1018 height 38
